Goal: Task Accomplishment & Management: Use online tool/utility

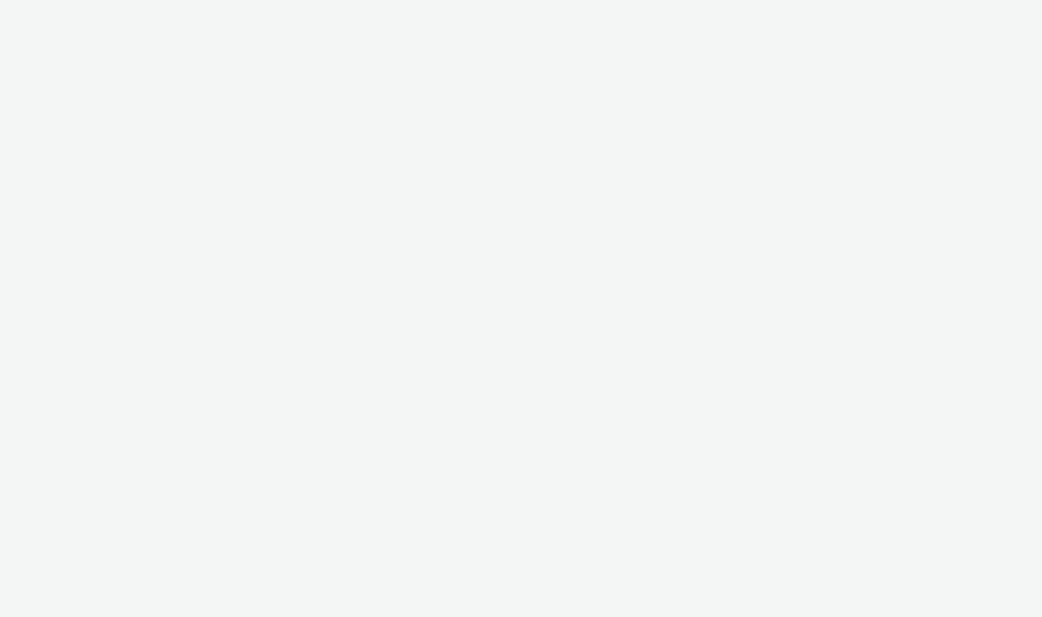
select select "2fc77e36-bb93-4aa3-9dff-dcb08e02eac6"
select select "2405a9d4-3350-4458-8d06-44f78962fa76"
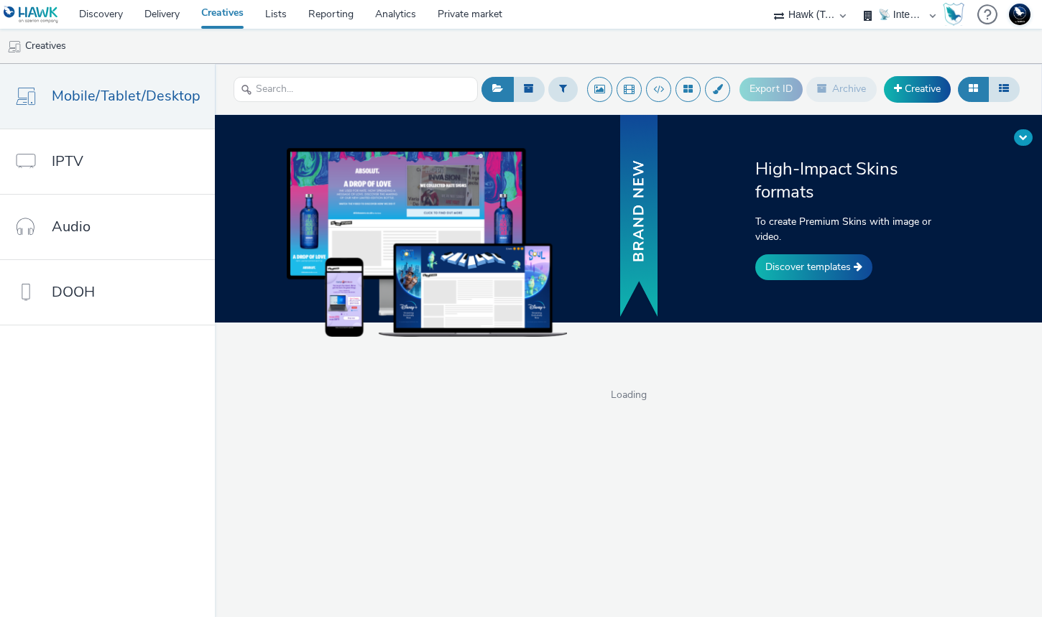
click at [845, 137] on span at bounding box center [1023, 137] width 9 height 9
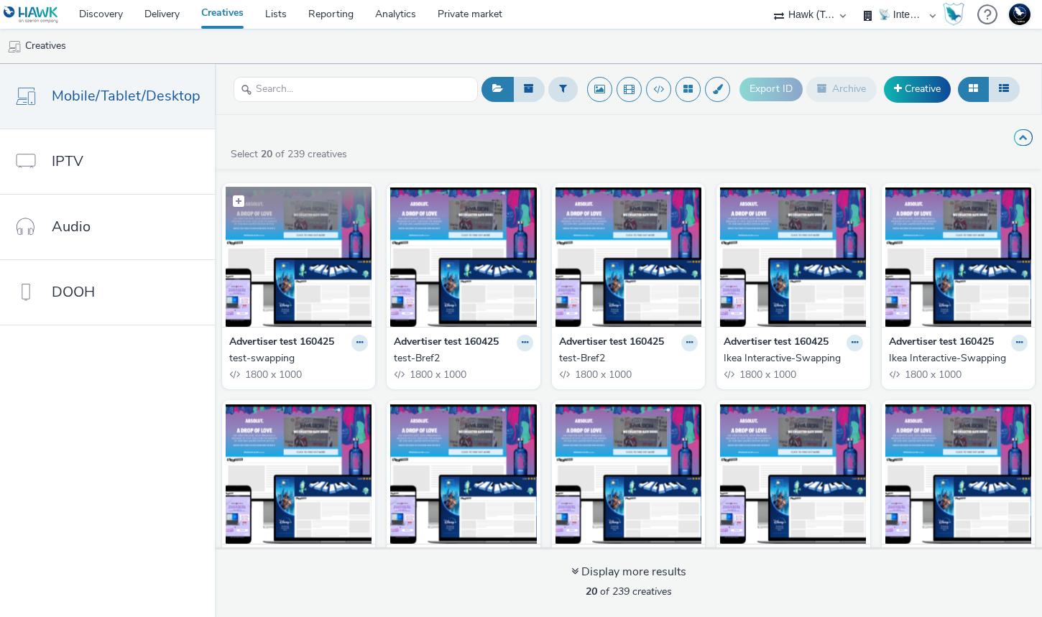
click at [272, 308] on img at bounding box center [299, 257] width 146 height 140
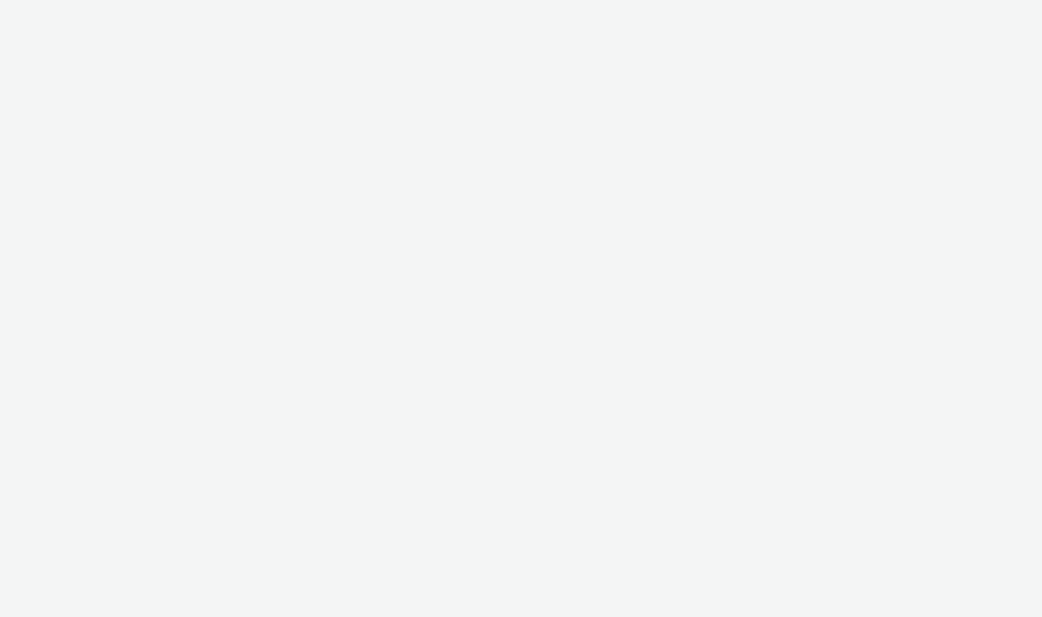
select select "2fc77e36-bb93-4aa3-9dff-dcb08e02eac6"
select select "2405a9d4-3350-4458-8d06-44f78962fa76"
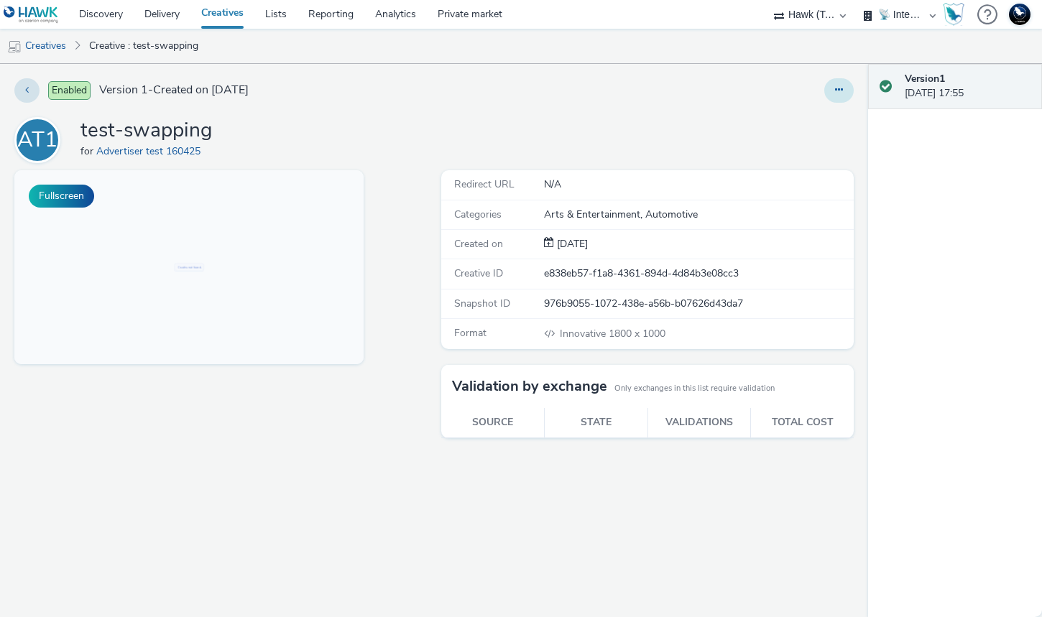
click at [827, 87] on button at bounding box center [838, 90] width 29 height 24
click at [807, 110] on link "Edit" at bounding box center [800, 119] width 108 height 29
click at [318, 254] on div "Creative not found." at bounding box center [661, 529] width 1294 height 719
click at [78, 195] on button "Fullscreen" at bounding box center [61, 196] width 65 height 23
click at [48, 47] on link "Creatives" at bounding box center [36, 46] width 73 height 35
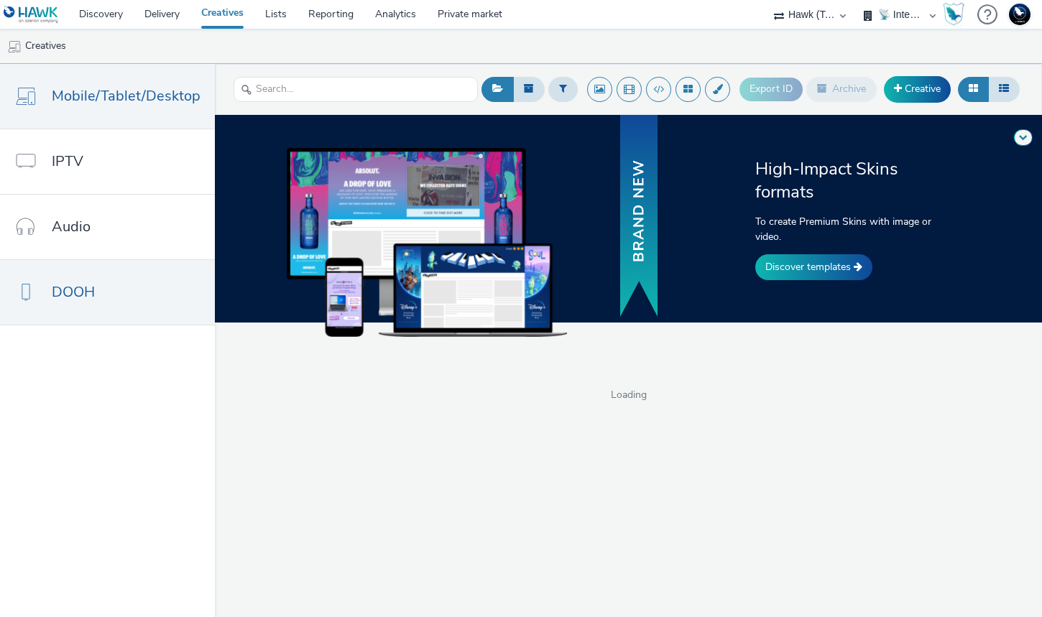
click at [94, 295] on span "DOOH" at bounding box center [73, 292] width 43 height 21
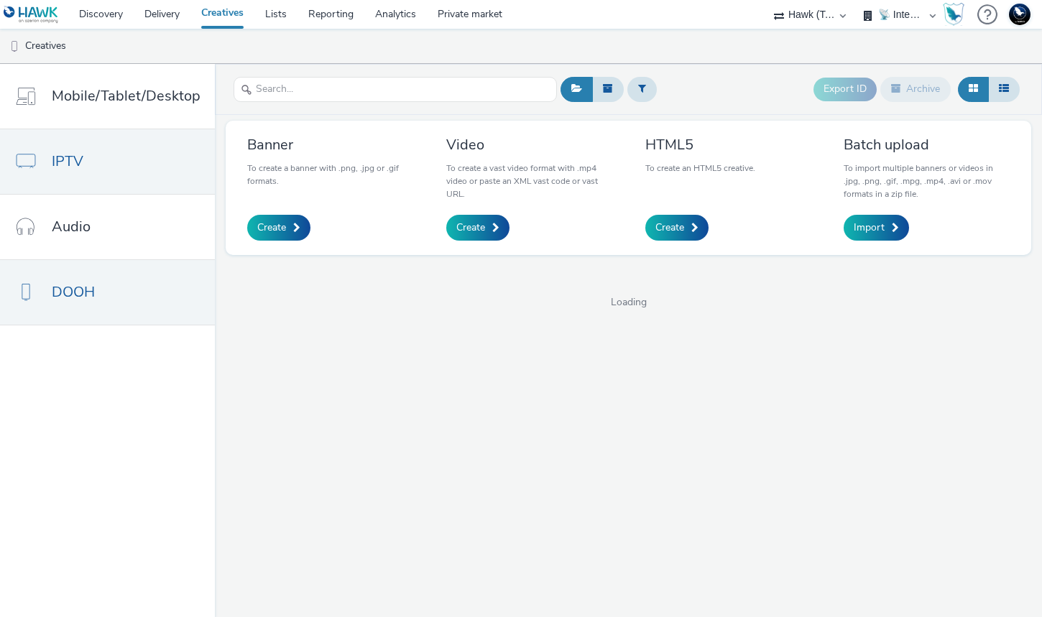
click at [141, 174] on link "IPTV" at bounding box center [107, 161] width 215 height 65
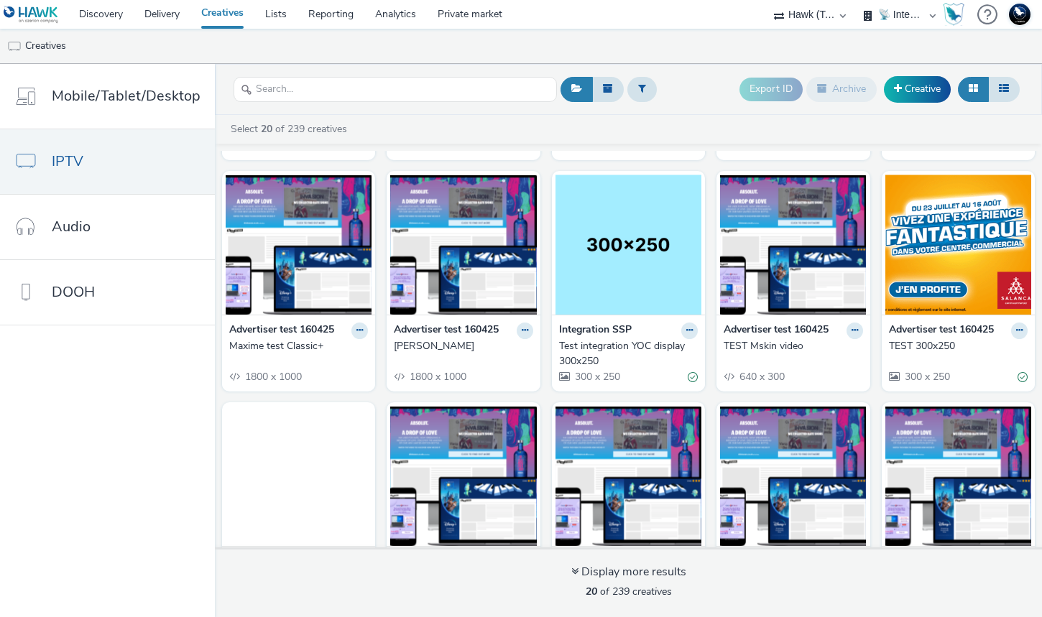
scroll to position [517, 0]
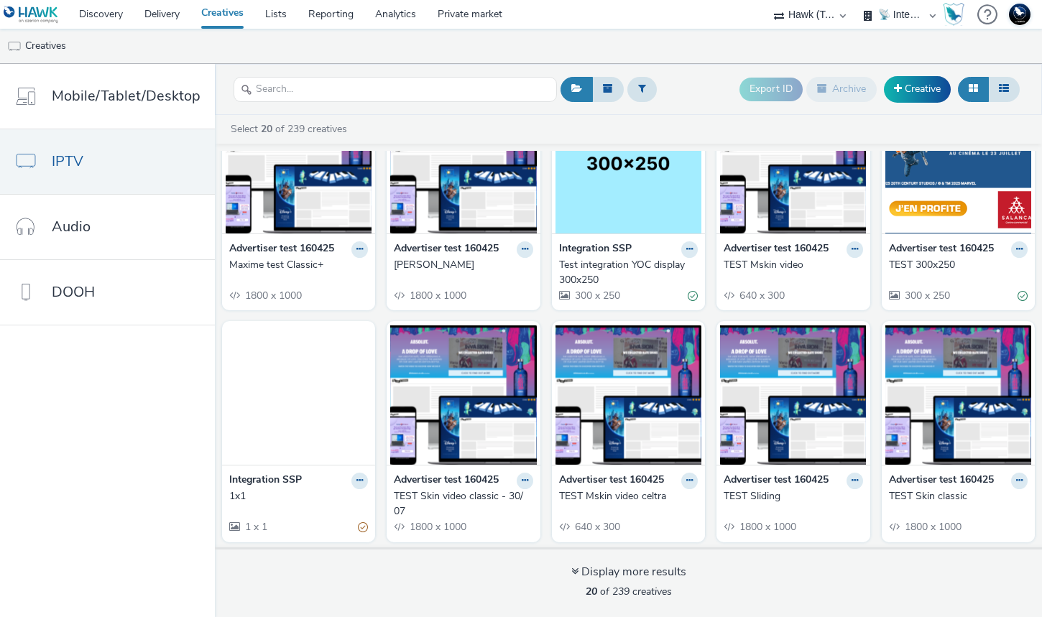
click at [596, 237] on div "Integration SSP Test integration YOC display 300x250 300 x 250" at bounding box center [628, 272] width 153 height 77
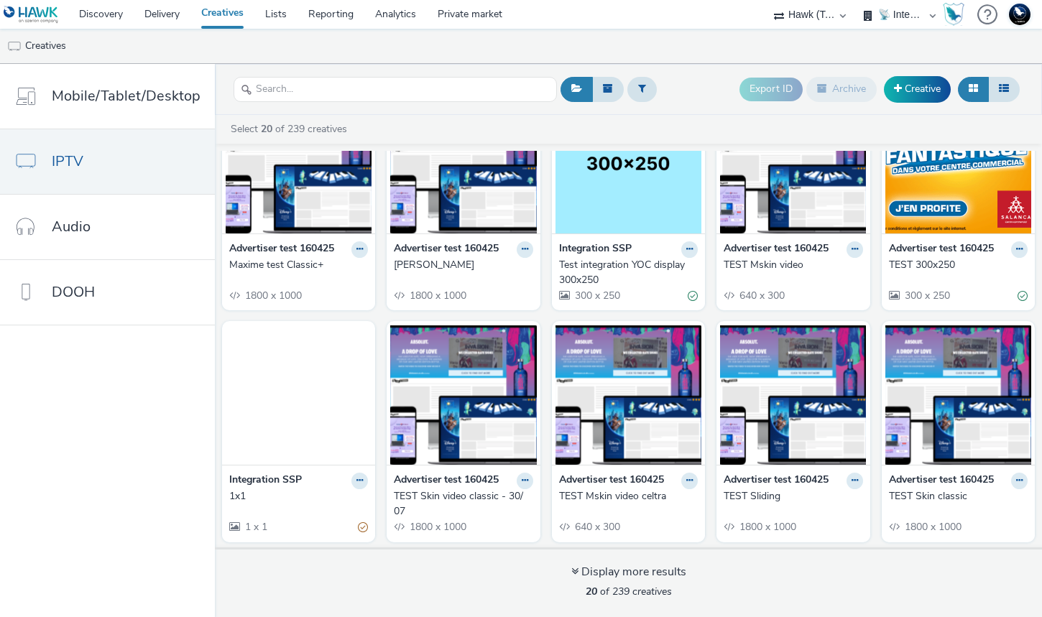
click at [600, 227] on img at bounding box center [629, 163] width 146 height 140
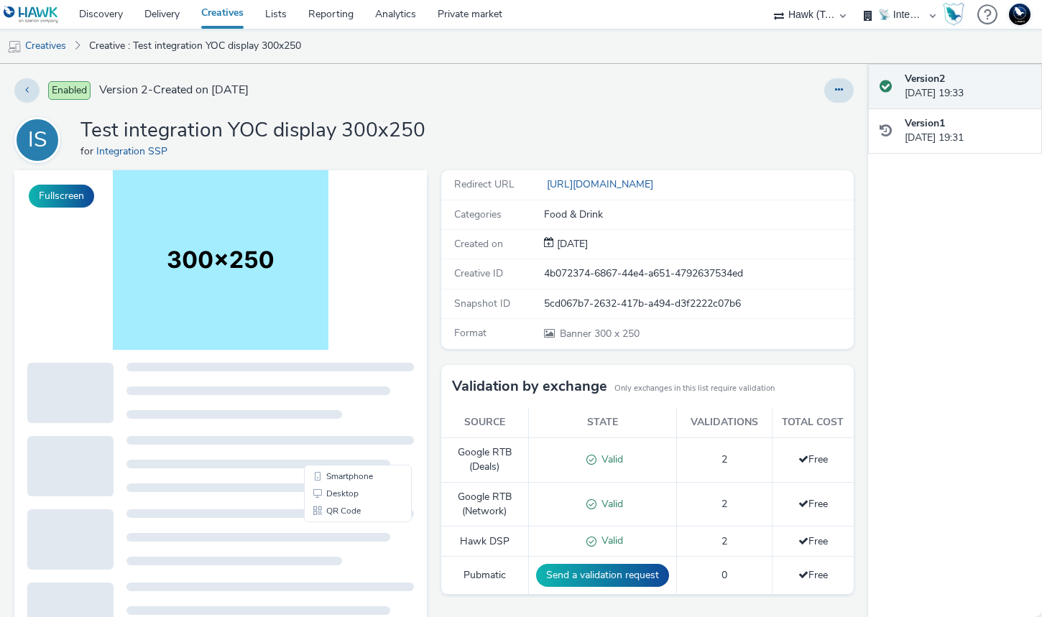
click at [22, 107] on div "Enabled Version 2 - Created on 01 August 2025 IS Test integration YOC display 3…" at bounding box center [434, 340] width 868 height 553
click at [22, 93] on button at bounding box center [26, 90] width 25 height 24
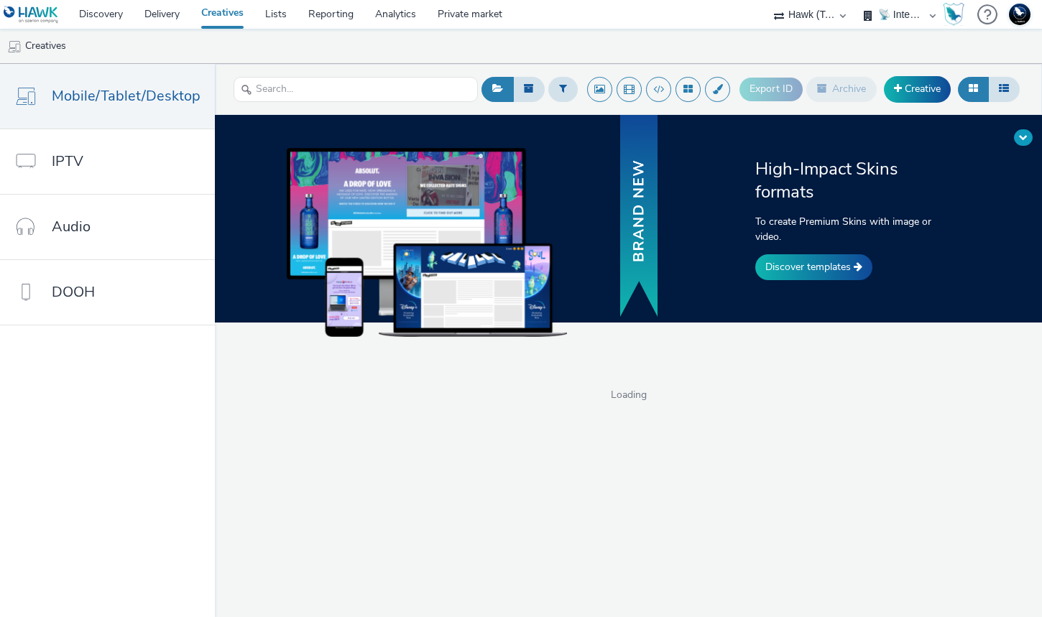
click at [1030, 132] on button at bounding box center [1023, 137] width 19 height 17
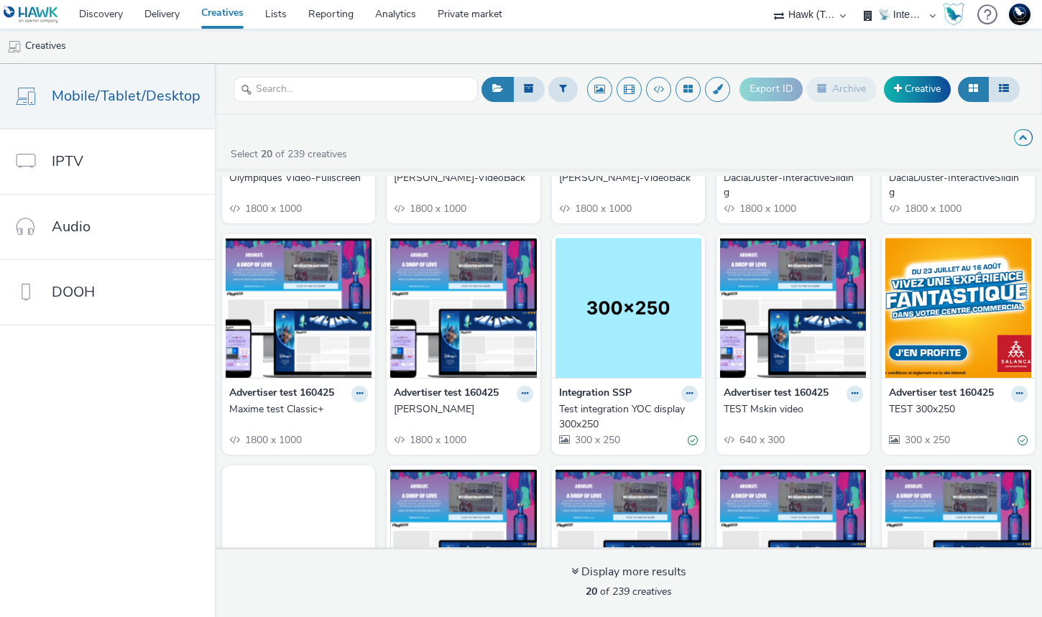
scroll to position [268, 0]
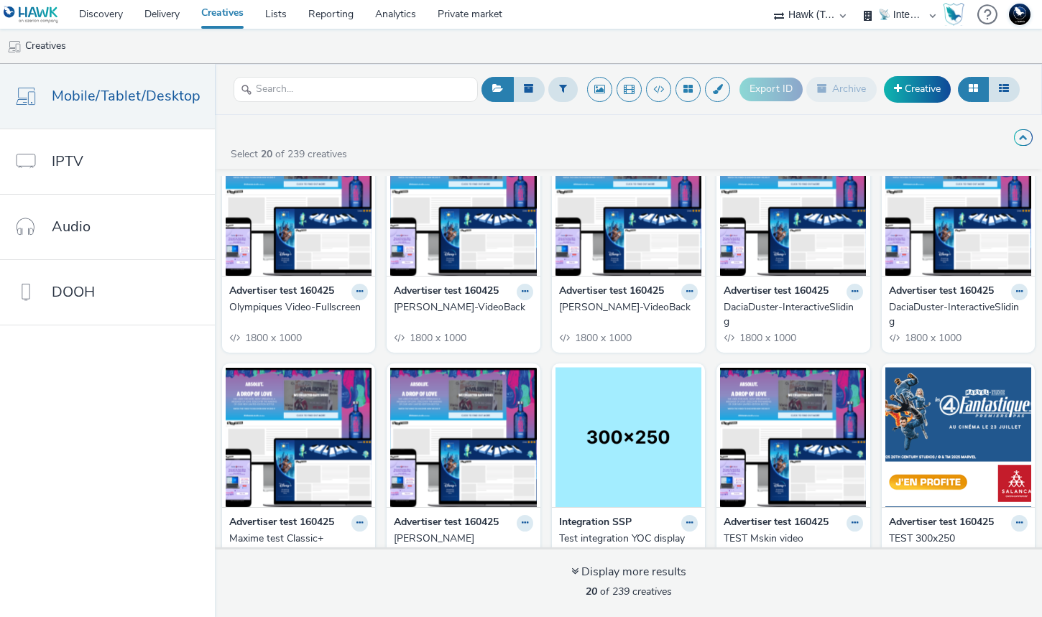
click at [605, 247] on img at bounding box center [629, 206] width 146 height 140
